Goal: Obtain resource: Download file/media

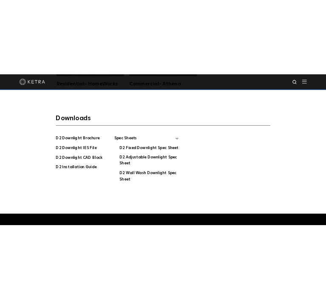
scroll to position [1171, 0]
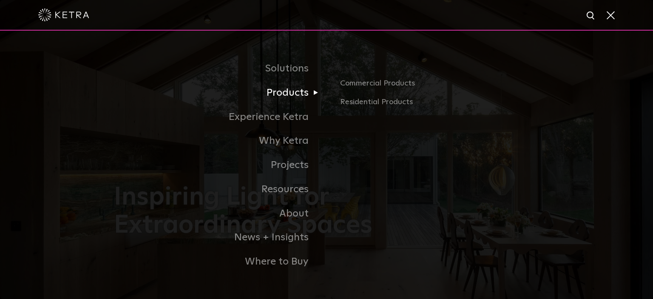
click at [308, 89] on link "Products" at bounding box center [220, 93] width 212 height 24
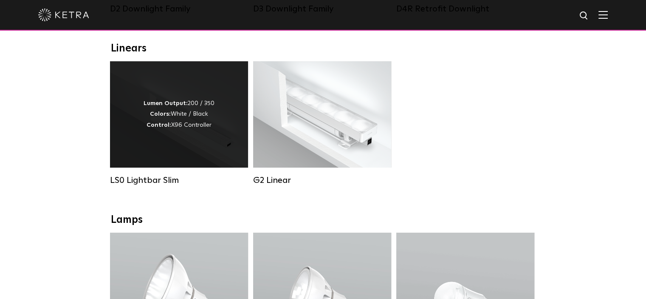
click at [201, 129] on div "Lumen Output: 200 / 350 Colors: White / Black Control: X96 Controller" at bounding box center [179, 114] width 71 height 32
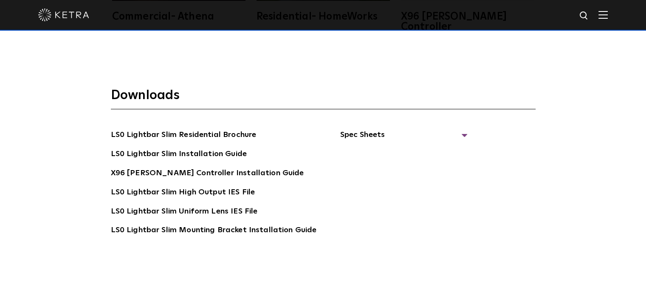
scroll to position [1487, 0]
click at [430, 128] on span "Spec Sheets" at bounding box center [403, 137] width 127 height 19
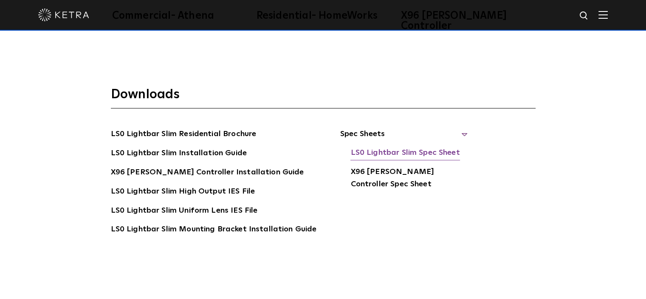
click at [382, 147] on link "LS0 Lightbar Slim Spec Sheet" at bounding box center [405, 154] width 109 height 14
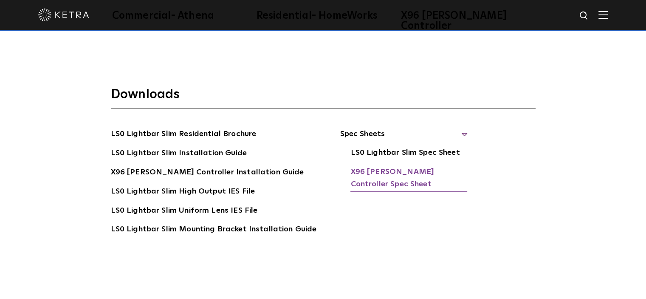
click at [367, 166] on link "X96 [PERSON_NAME] Controller Spec Sheet" at bounding box center [409, 179] width 117 height 26
